Goal: Task Accomplishment & Management: Manage account settings

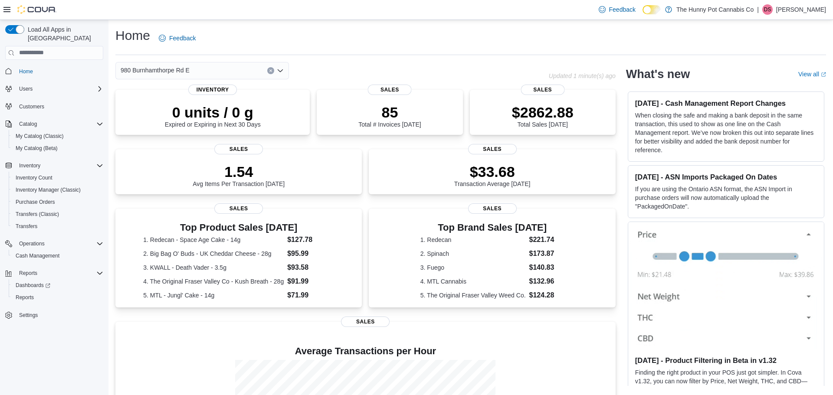
click at [42, 66] on span "Home" at bounding box center [60, 71] width 88 height 11
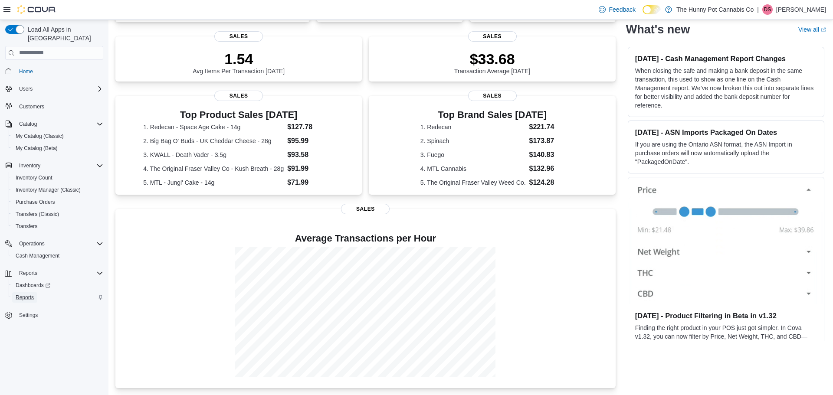
click at [13, 292] on link "Reports" at bounding box center [24, 297] width 25 height 10
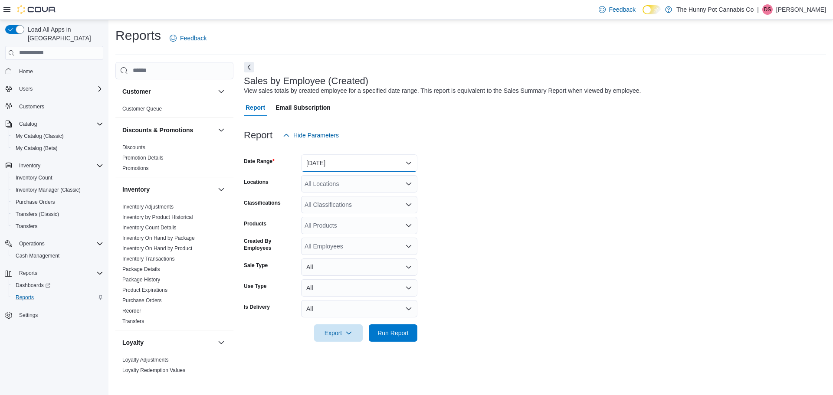
click at [377, 163] on button "Yesterday" at bounding box center [359, 162] width 116 height 17
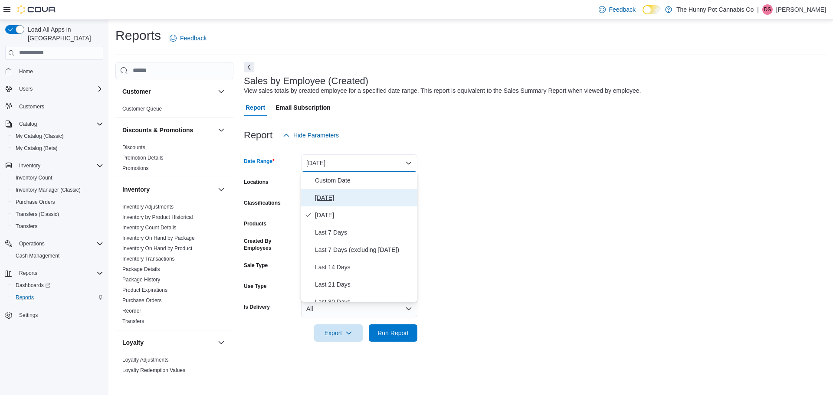
click at [346, 191] on button "Today" at bounding box center [359, 197] width 116 height 17
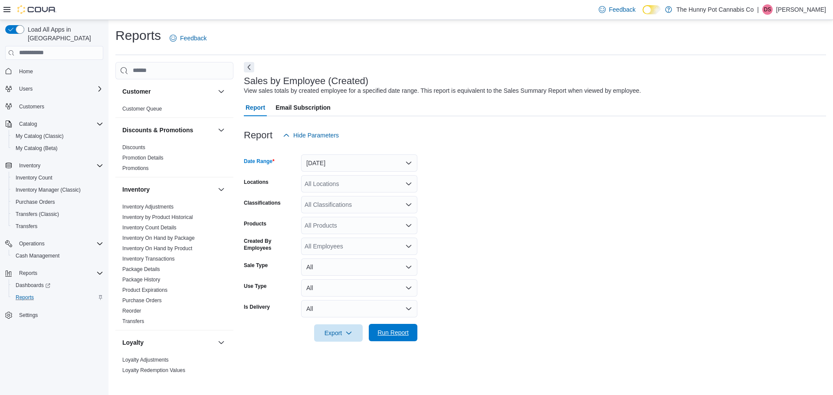
click at [394, 326] on span "Run Report" at bounding box center [393, 332] width 38 height 17
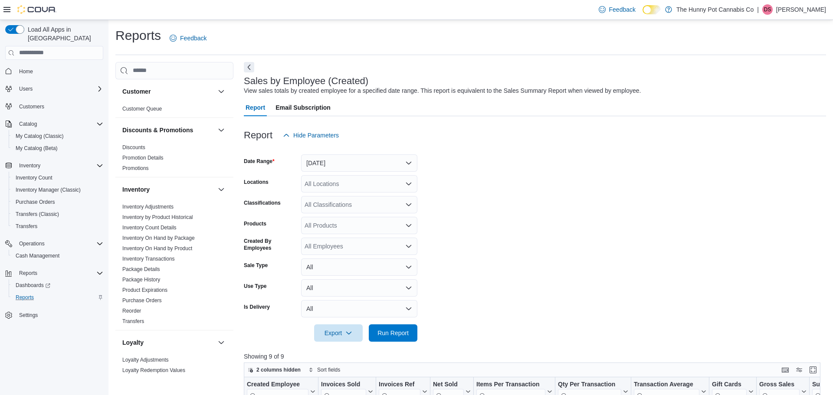
click at [38, 66] on span "Home" at bounding box center [60, 71] width 88 height 11
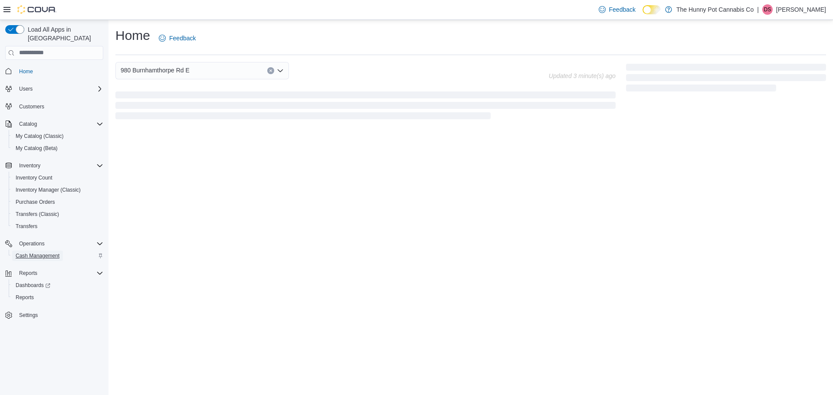
click at [45, 252] on span "Cash Management" at bounding box center [38, 255] width 44 height 7
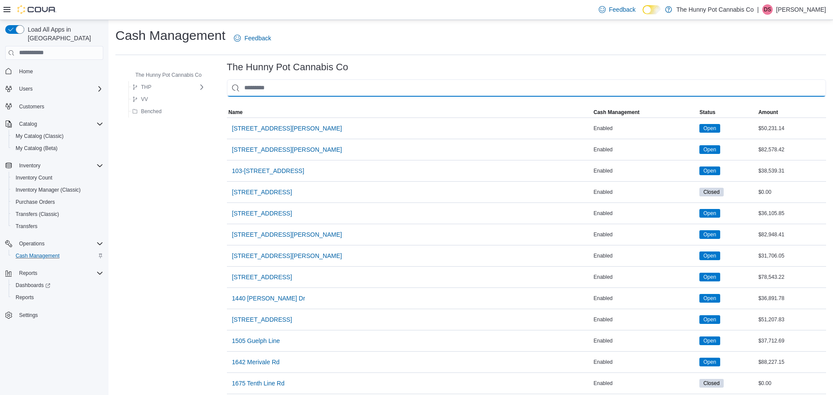
click at [280, 89] on input "This is a search bar. As you type, the results lower in the page will automatic…" at bounding box center [526, 87] width 599 height 17
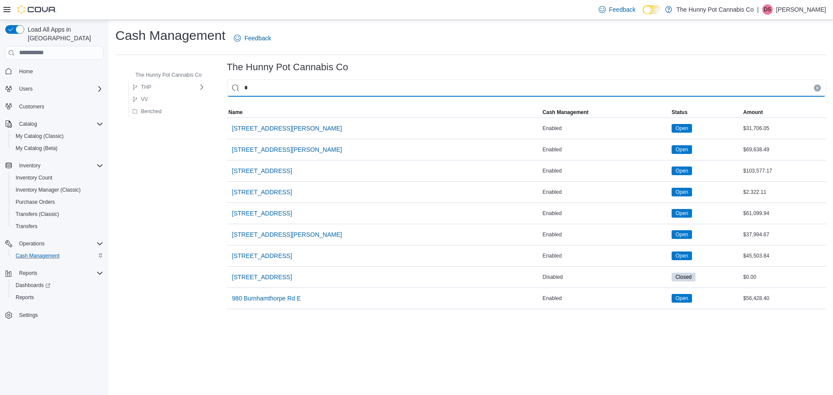
type input "**"
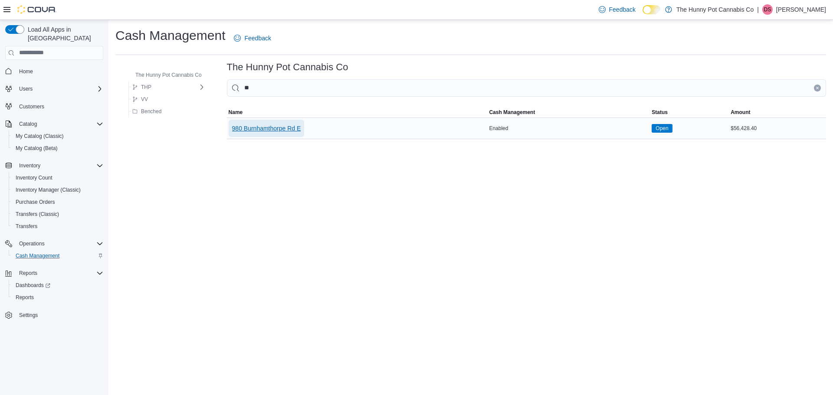
click at [235, 129] on span "980 Burnhamthorpe Rd E" at bounding box center [266, 128] width 69 height 9
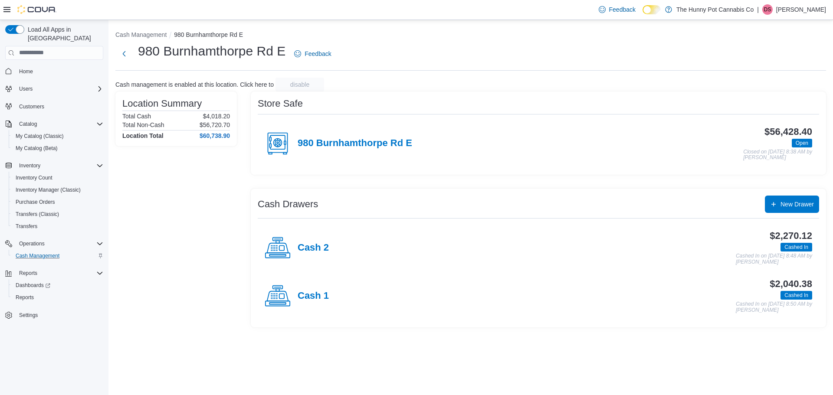
click at [298, 302] on div "Cash 1" at bounding box center [297, 296] width 64 height 26
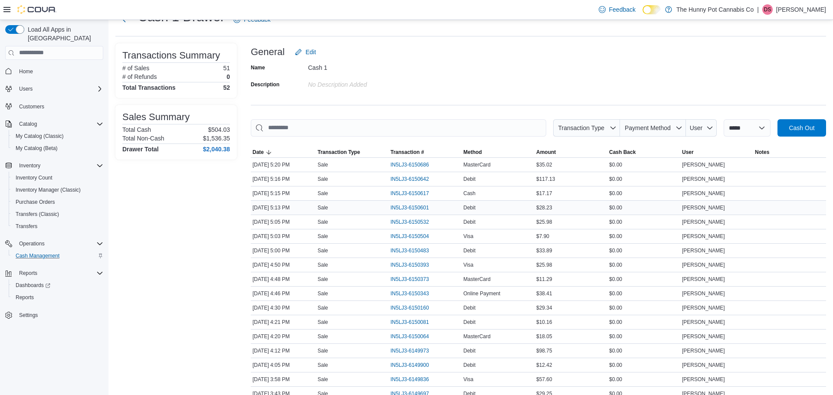
scroll to position [36, 0]
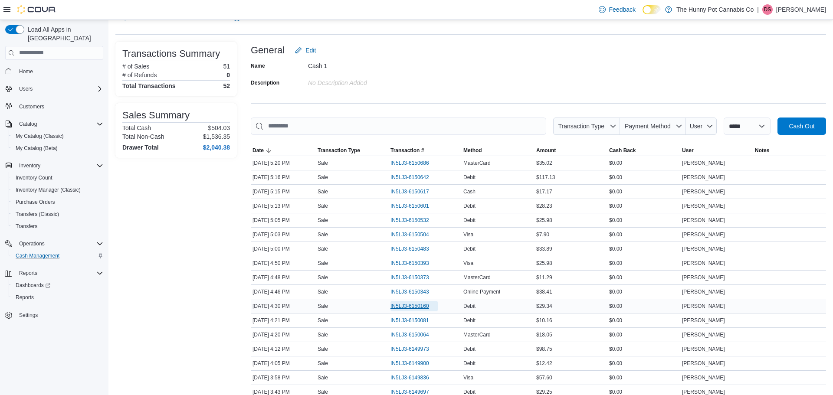
click at [403, 305] on span "IN5LJ3-6150160" at bounding box center [409, 306] width 39 height 7
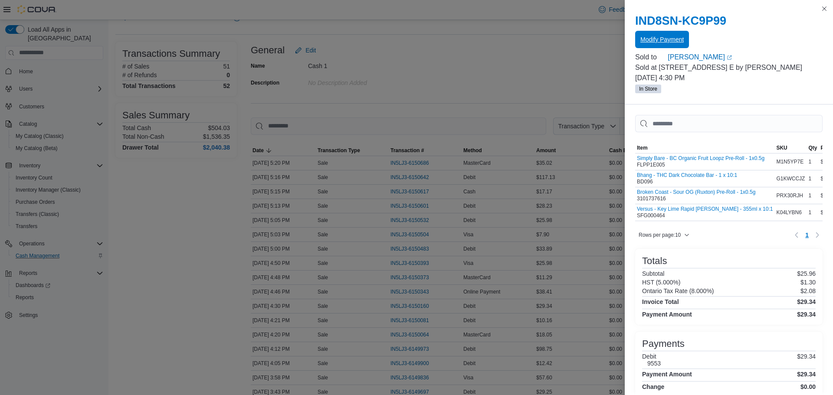
click at [670, 42] on span "Modify Payment" at bounding box center [661, 39] width 43 height 9
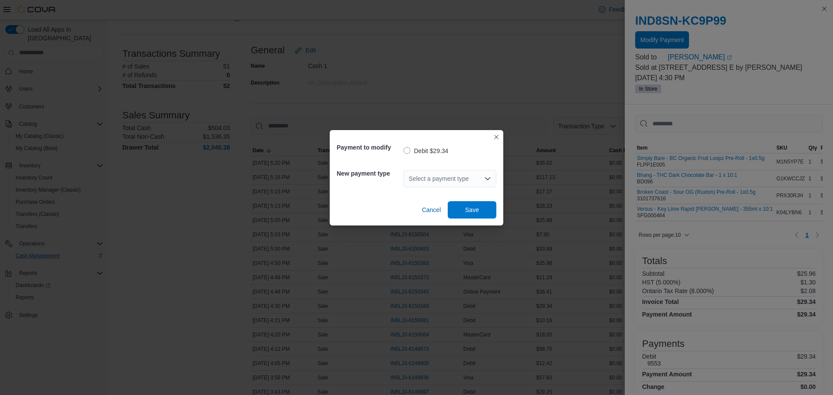
click at [453, 186] on div "Select a payment type" at bounding box center [449, 178] width 93 height 17
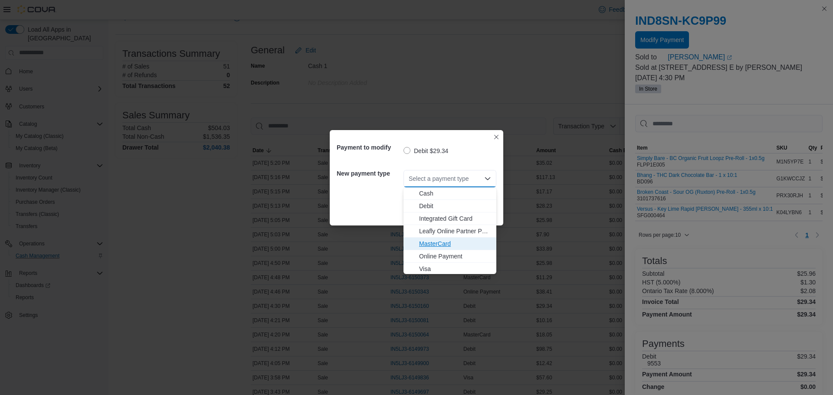
click at [426, 239] on span "MasterCard" at bounding box center [455, 243] width 72 height 9
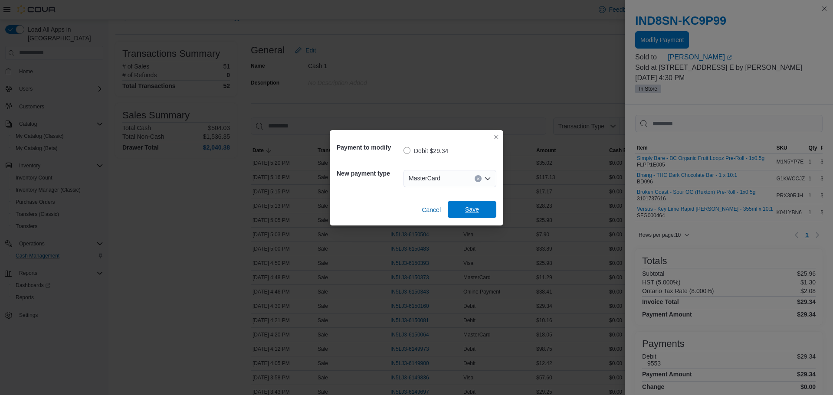
click at [465, 211] on span "Save" at bounding box center [472, 209] width 14 height 9
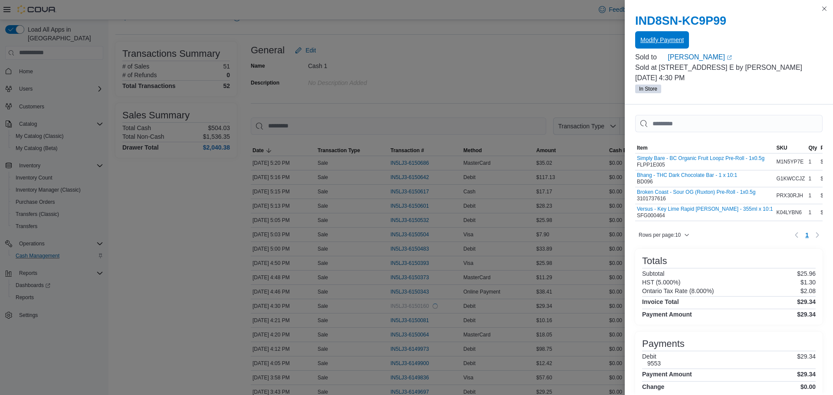
scroll to position [0, 0]
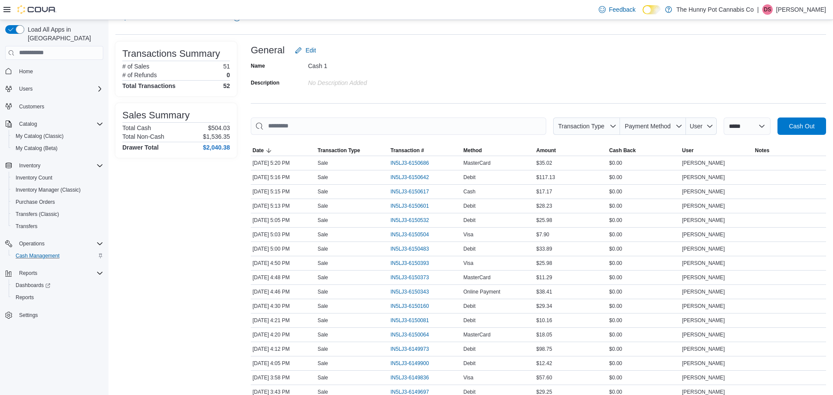
click at [48, 66] on span "Home" at bounding box center [60, 71] width 88 height 11
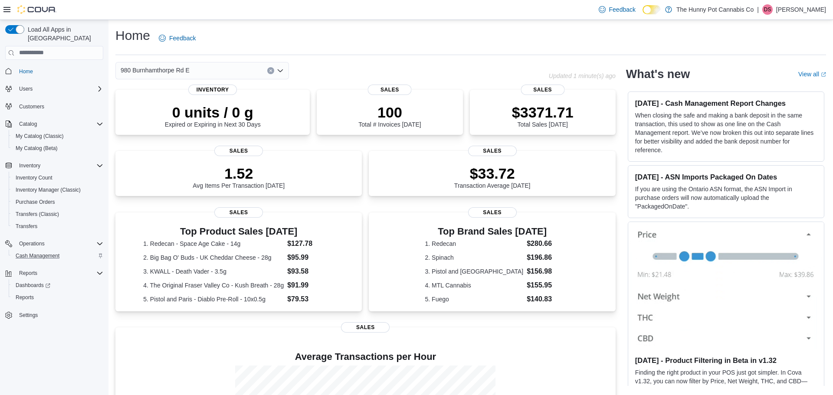
click at [270, 73] on button "Clear input" at bounding box center [270, 70] width 7 height 7
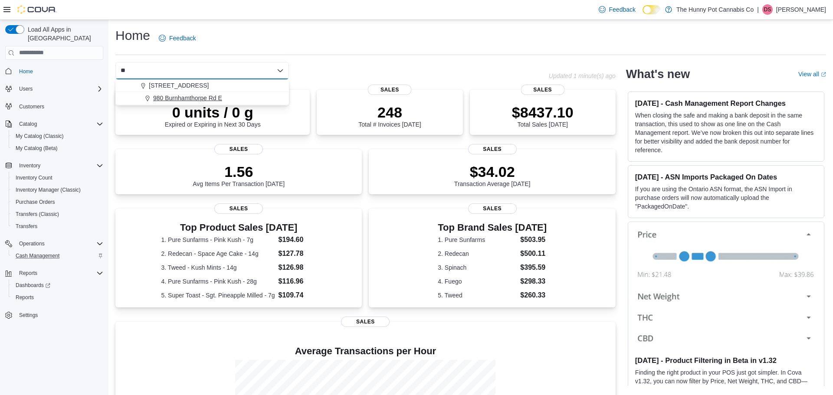
type input "**"
click at [165, 99] on span "980 Burnhamthorpe Rd E" at bounding box center [187, 98] width 69 height 9
